Goal: Navigation & Orientation: Understand site structure

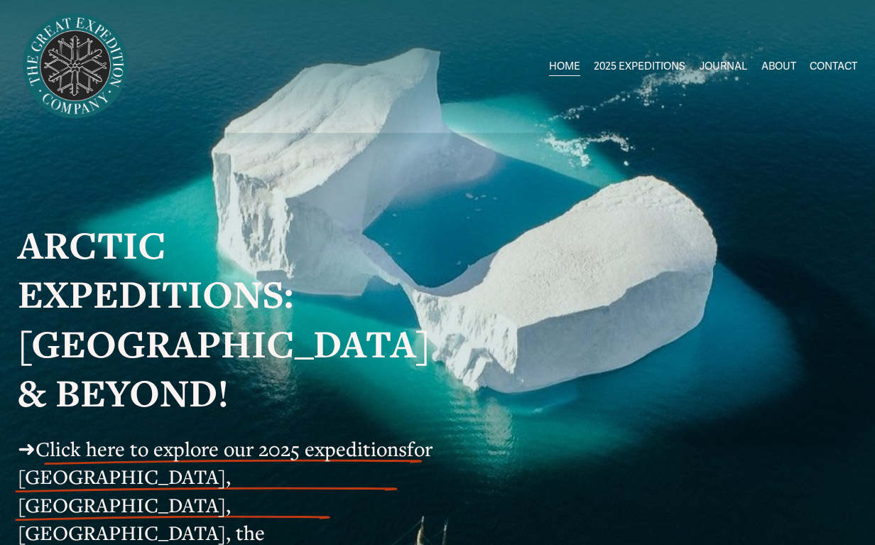
click at [769, 65] on link "ABOUT" at bounding box center [778, 65] width 35 height 21
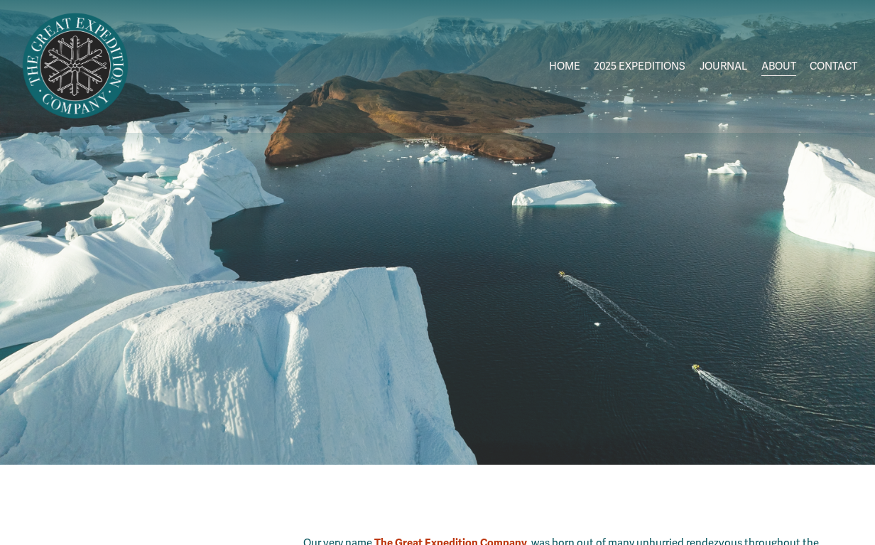
click at [767, 68] on link "ABOUT" at bounding box center [778, 65] width 35 height 21
click at [712, 66] on link "JOURNAL" at bounding box center [723, 65] width 48 height 21
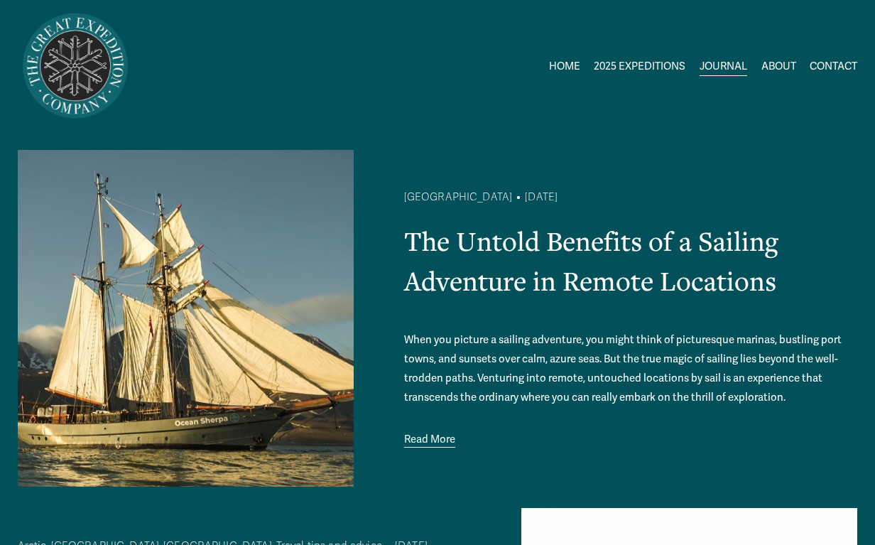
click at [816, 68] on link "CONTACT" at bounding box center [833, 65] width 48 height 21
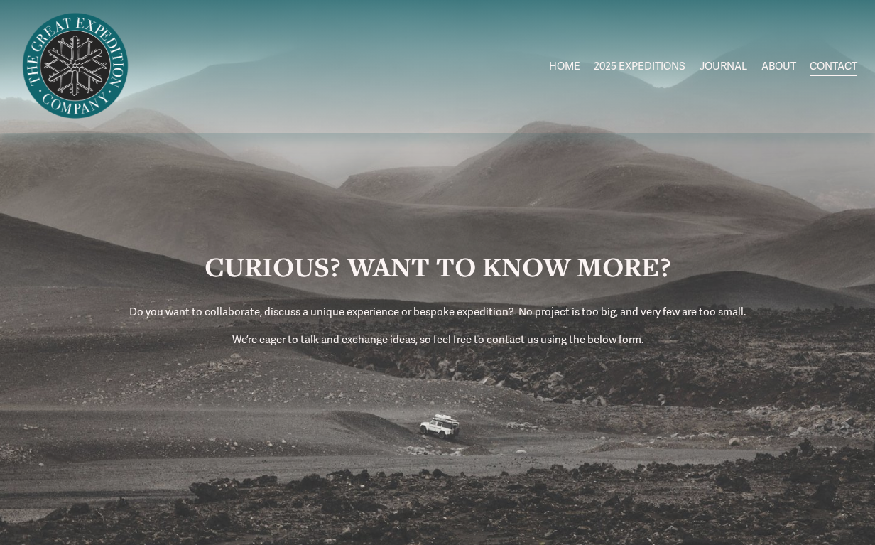
click at [54, 46] on img at bounding box center [75, 66] width 115 height 115
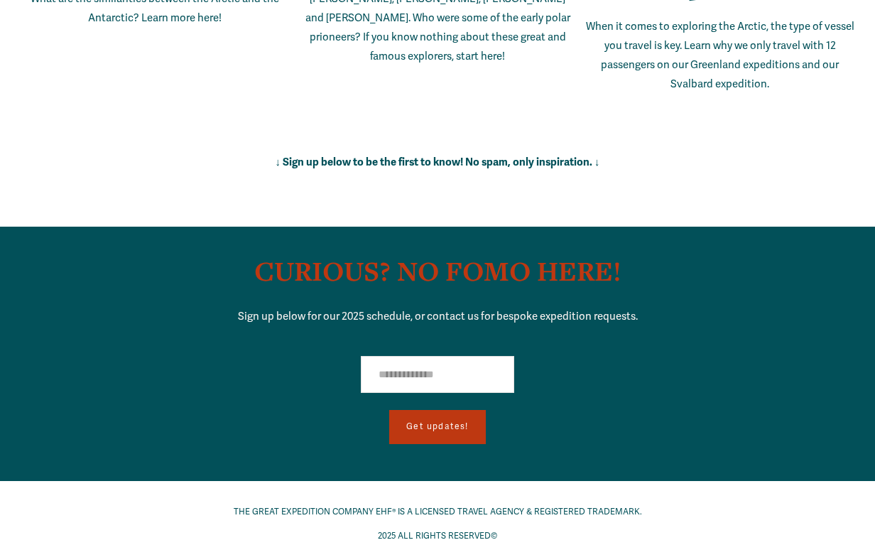
scroll to position [9751, 0]
